Goal: Transaction & Acquisition: Purchase product/service

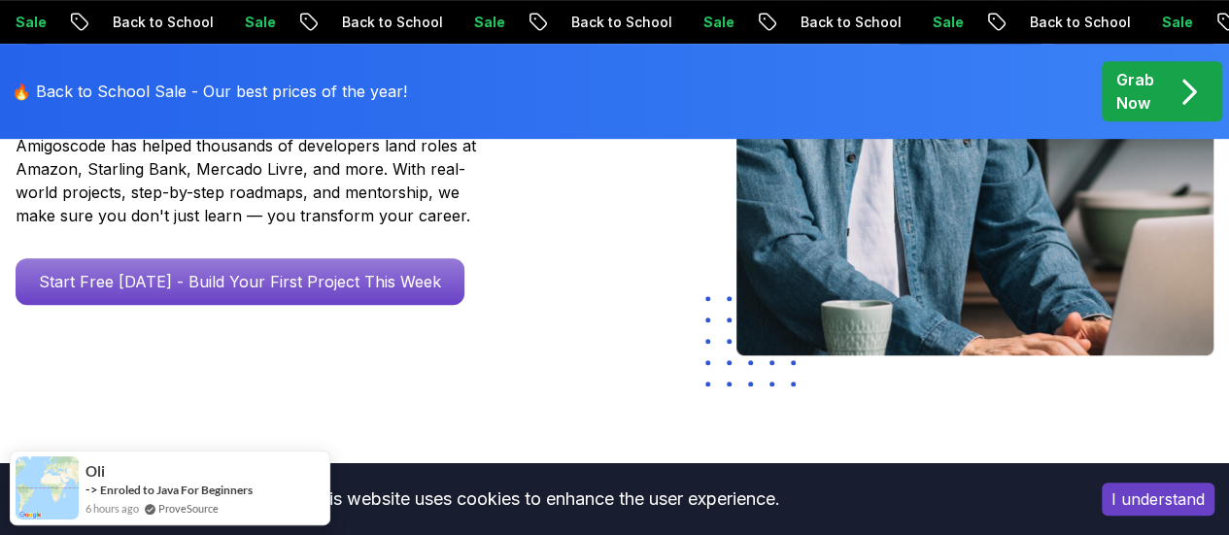
scroll to position [479, 0]
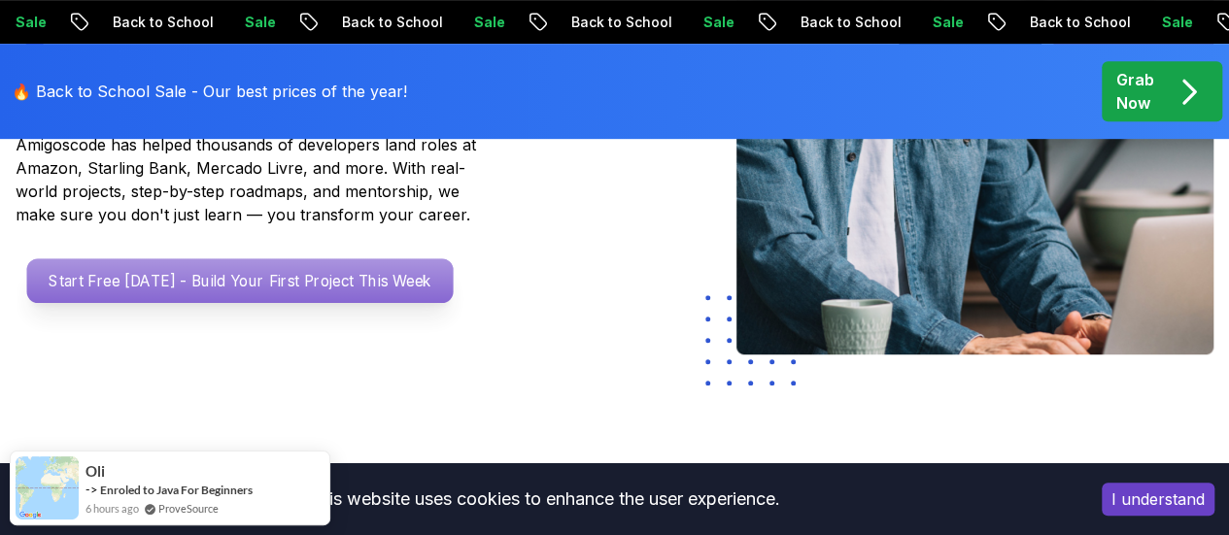
click at [404, 301] on p "Start Free [DATE] - Build Your First Project This Week" at bounding box center [240, 280] width 427 height 45
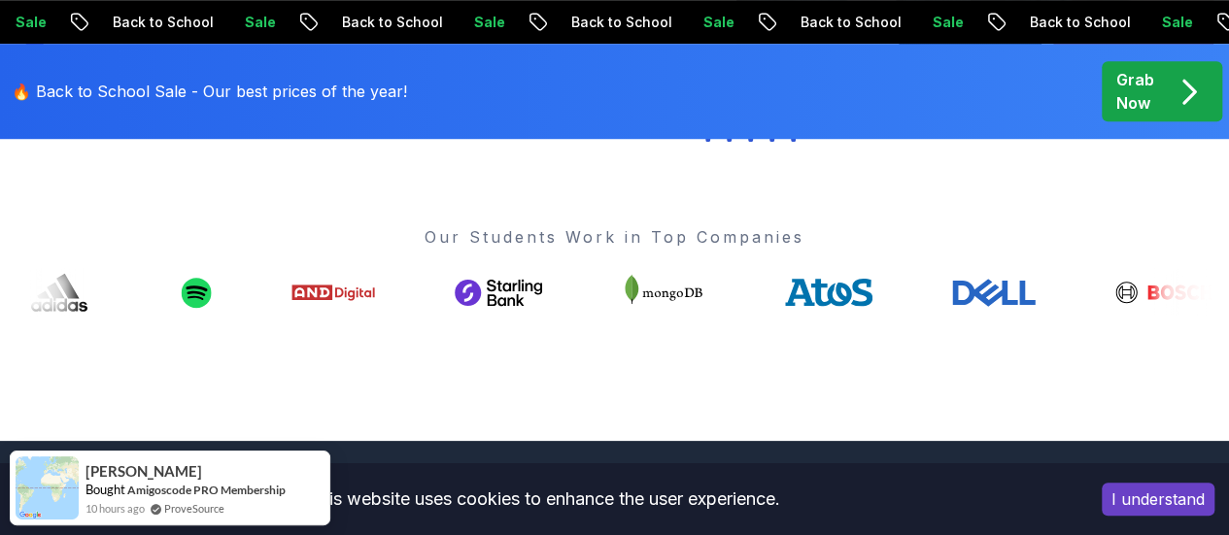
scroll to position [715, 0]
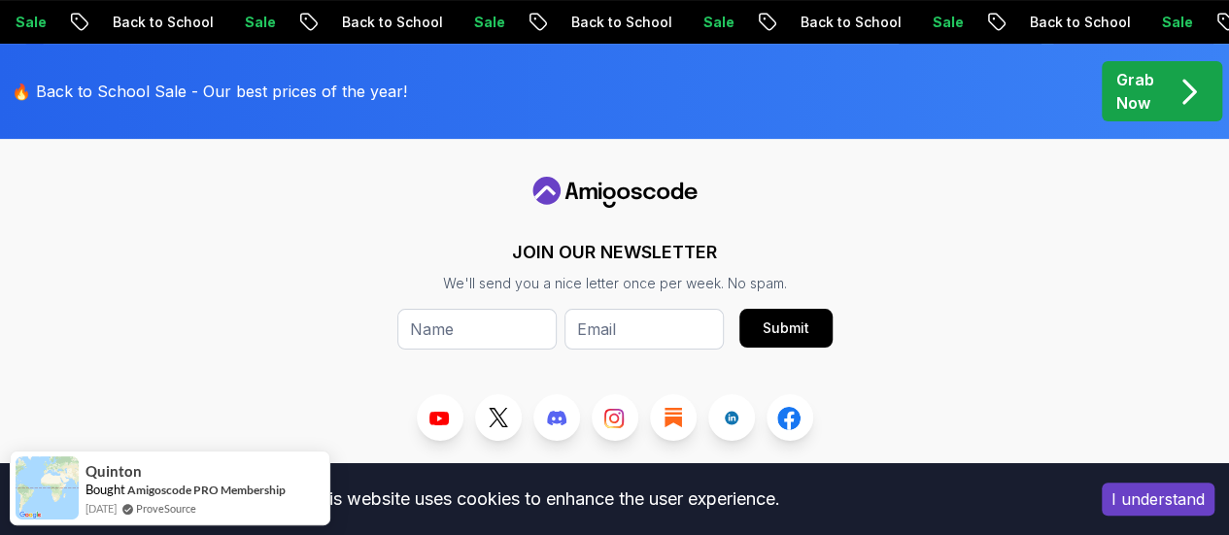
scroll to position [7639, 0]
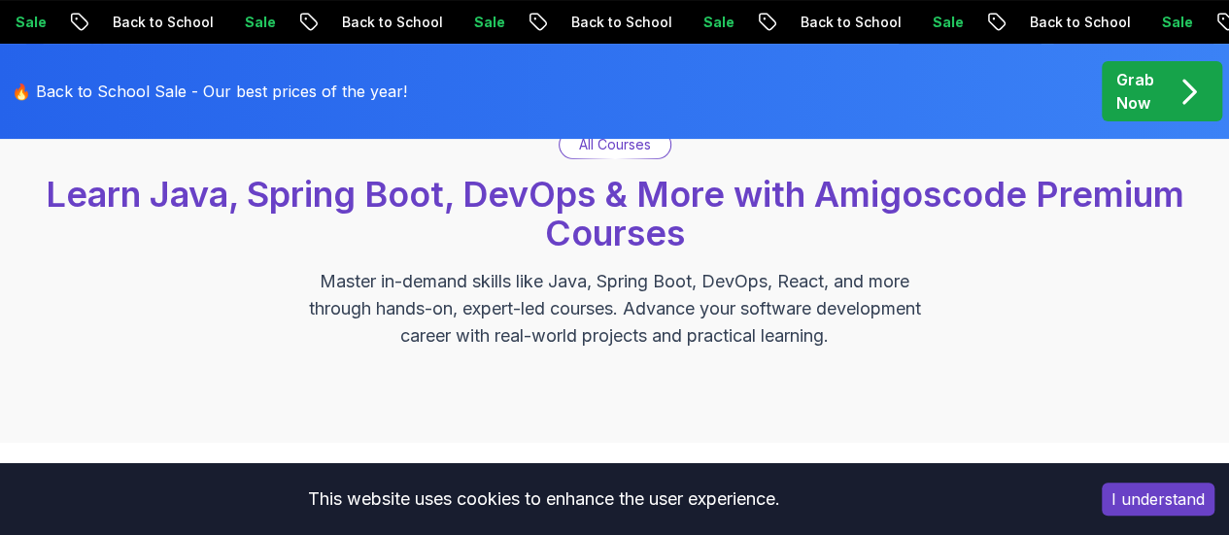
scroll to position [173, 0]
click at [1119, 491] on button "I understand" at bounding box center [1158, 499] width 113 height 33
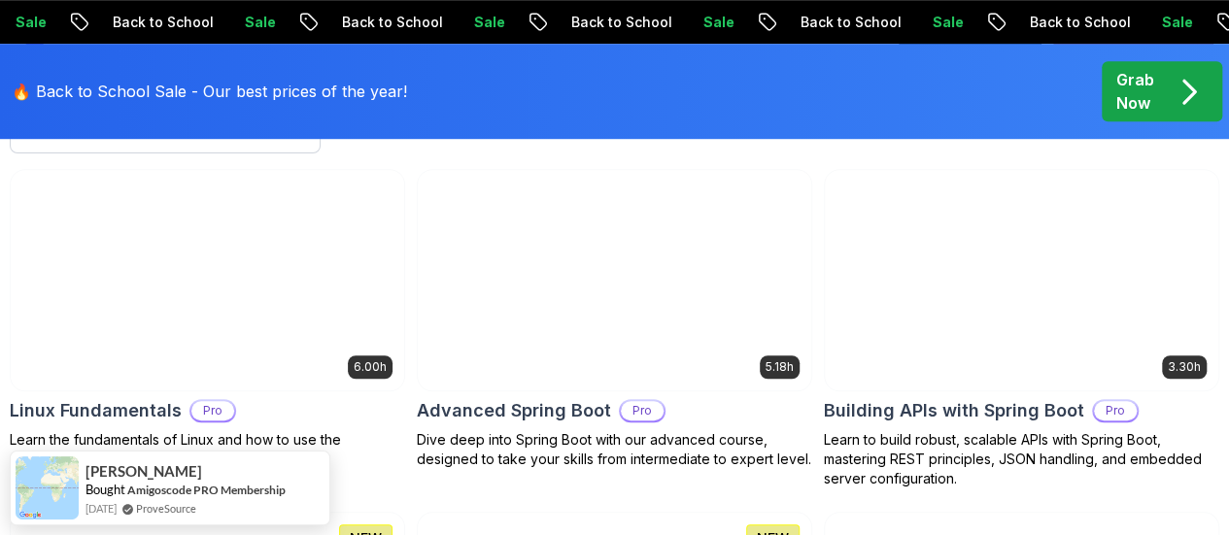
scroll to position [629, 0]
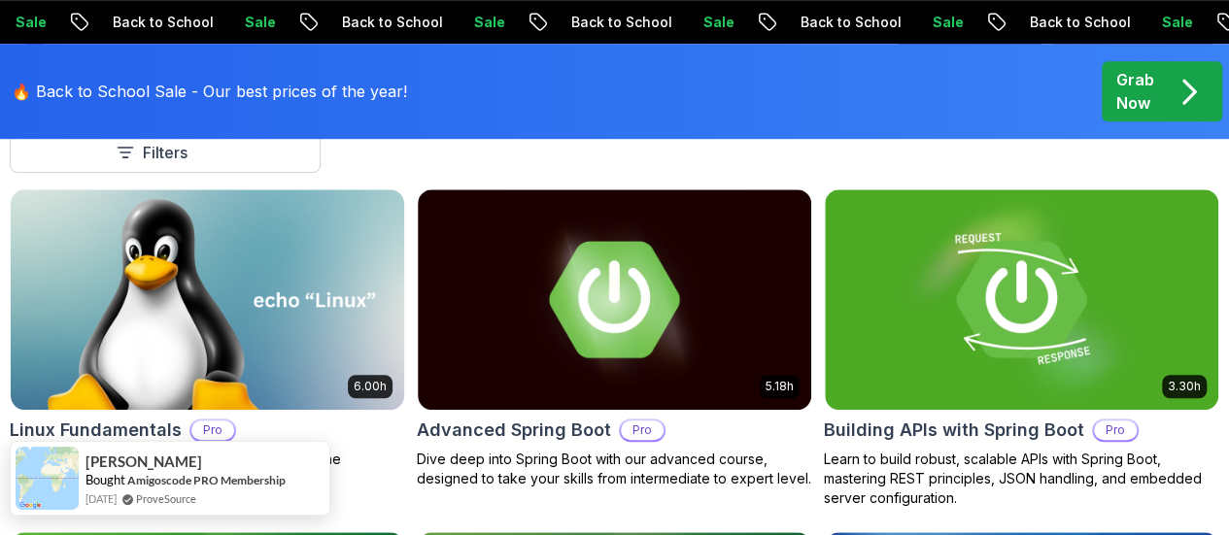
click at [315, 450] on div "[PERSON_NAME] Amigoscode PRO Membership [DATE] ProveSource" at bounding box center [170, 478] width 321 height 75
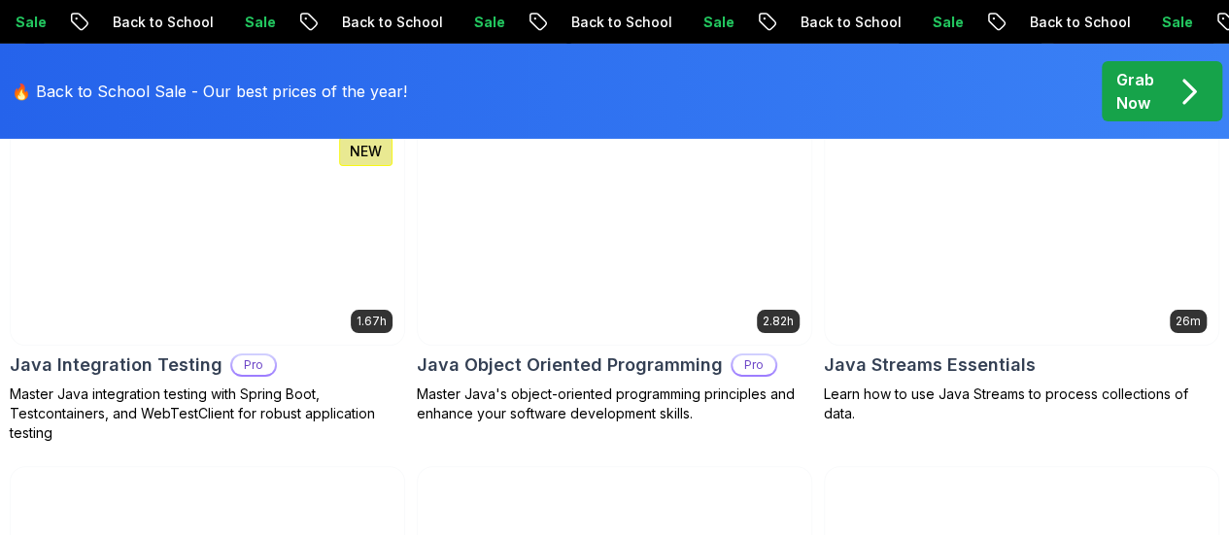
scroll to position [3342, 0]
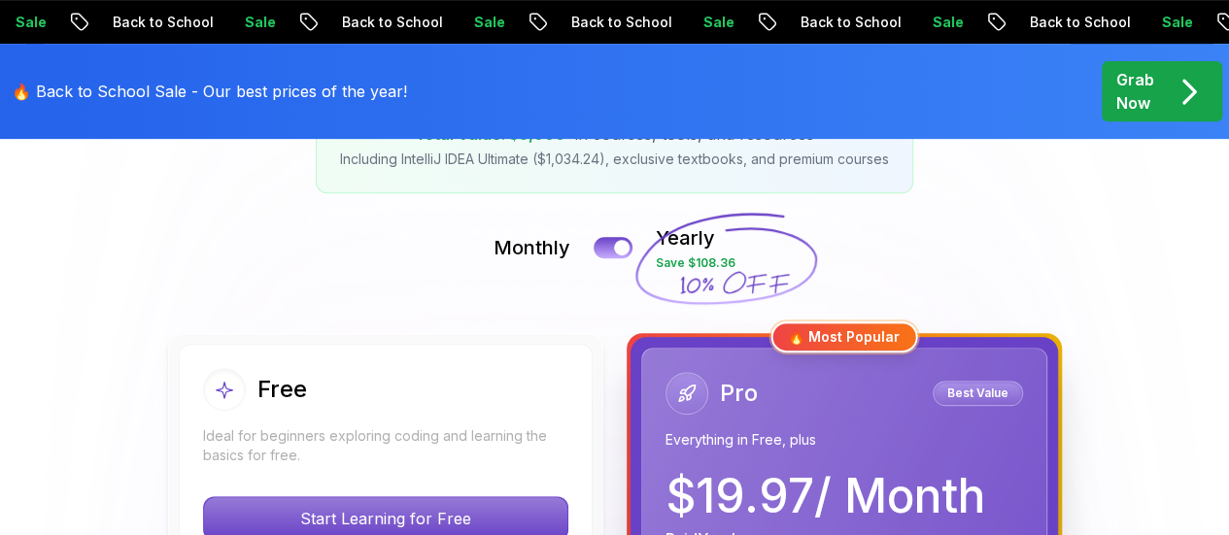
scroll to position [376, 0]
click at [607, 247] on button at bounding box center [613, 248] width 41 height 22
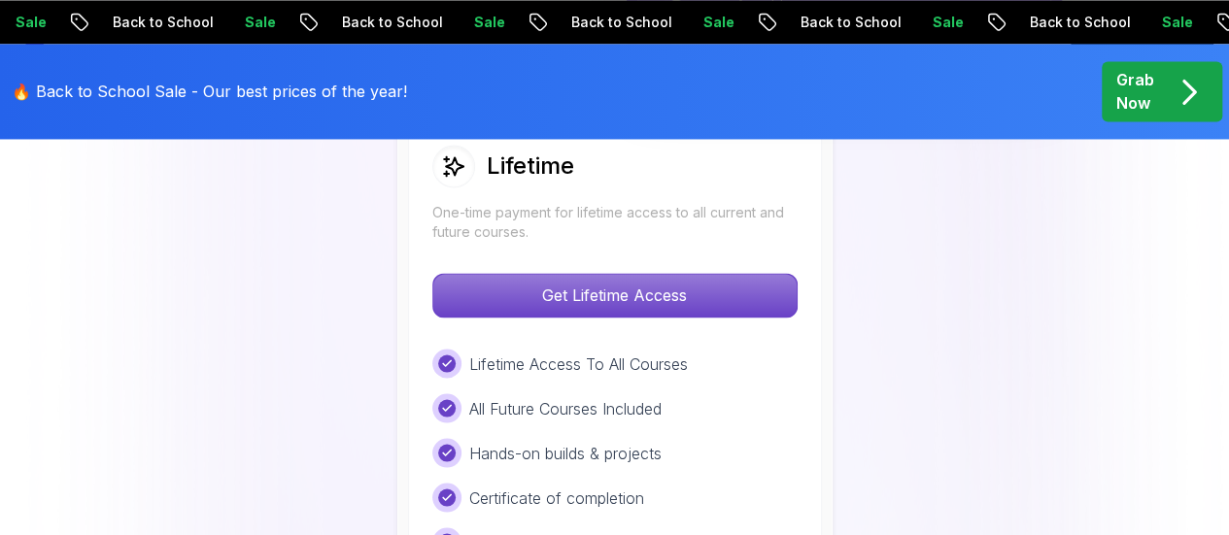
scroll to position [1538, 0]
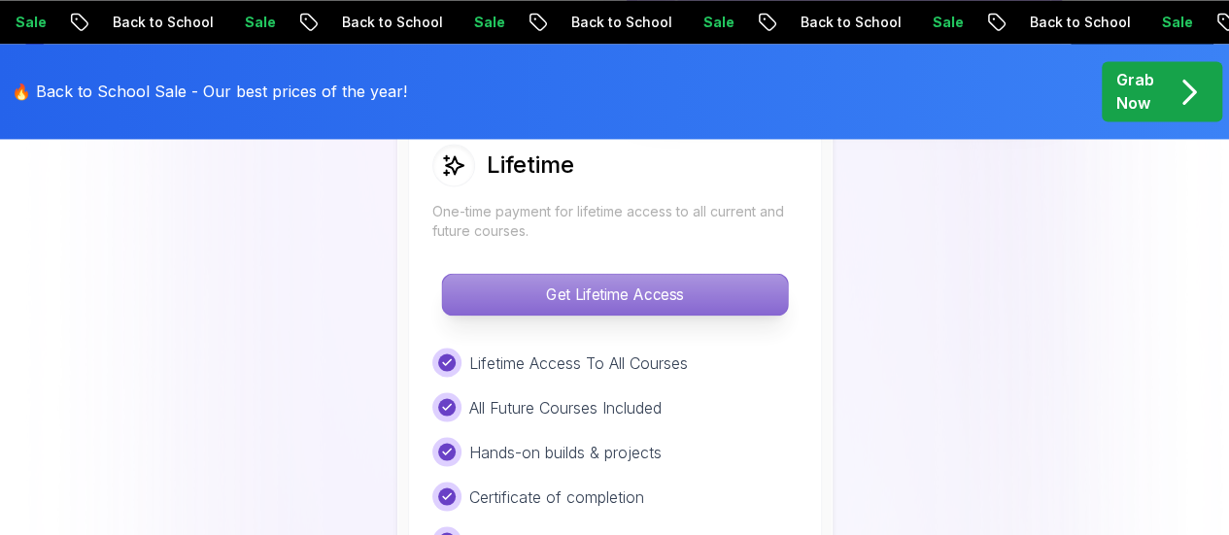
click at [599, 276] on p "Get Lifetime Access" at bounding box center [614, 294] width 345 height 41
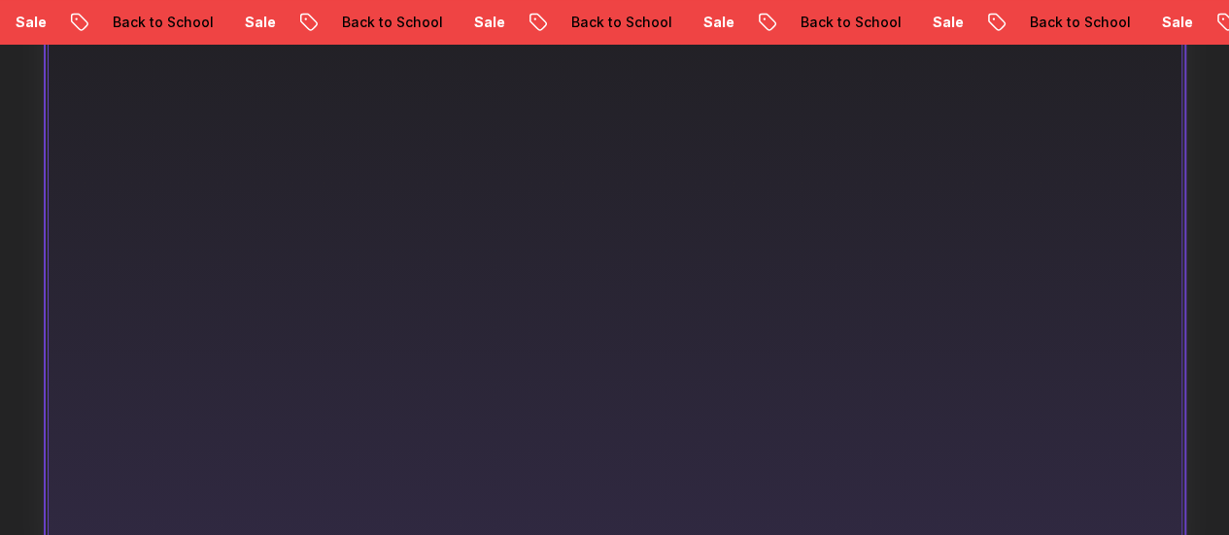
scroll to position [1377, 0]
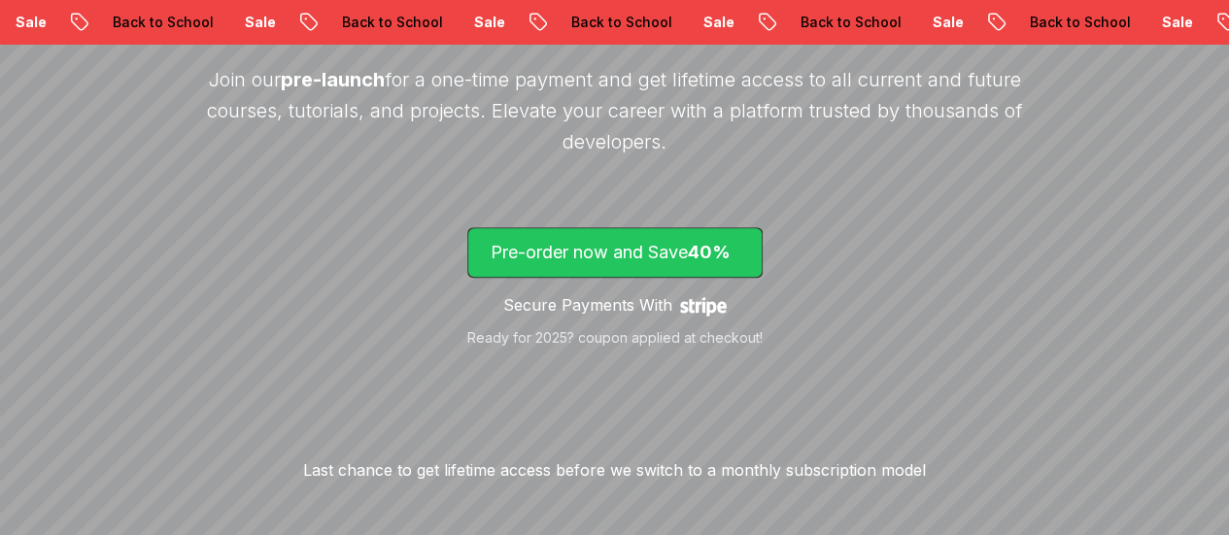
click at [623, 248] on p "Pre-order now and Save 40%" at bounding box center [615, 252] width 249 height 27
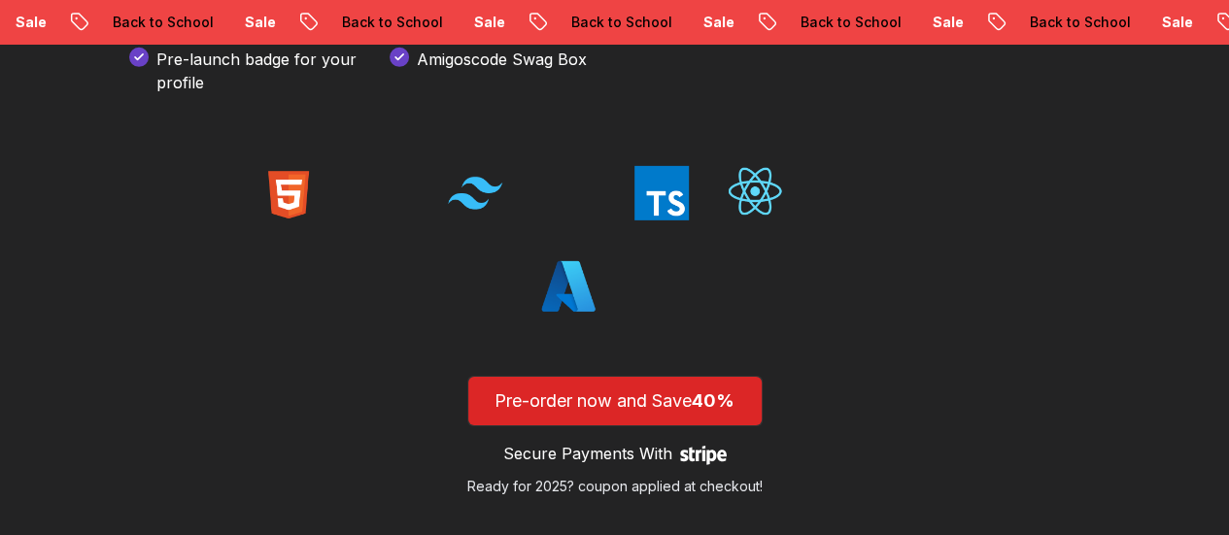
scroll to position [3026, 0]
